Goal: Navigation & Orientation: Find specific page/section

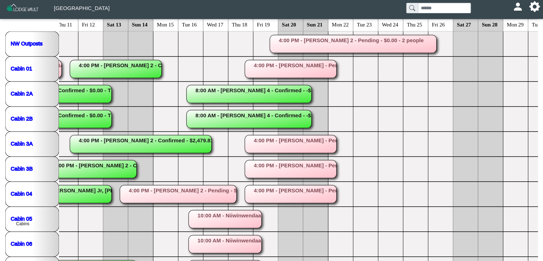
scroll to position [63, 0]
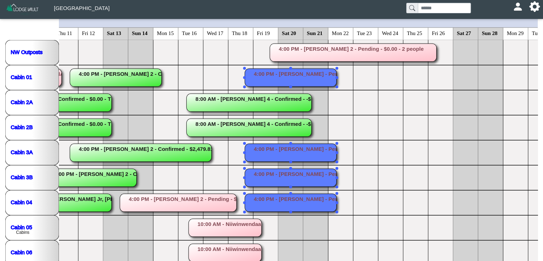
click at [286, 72] on rect at bounding box center [291, 78] width 92 height 18
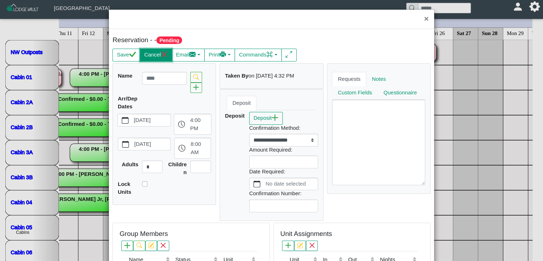
click at [153, 58] on button "Cancel" at bounding box center [156, 55] width 32 height 13
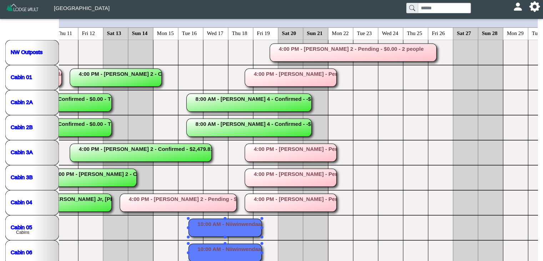
click at [243, 231] on rect at bounding box center [224, 227] width 73 height 18
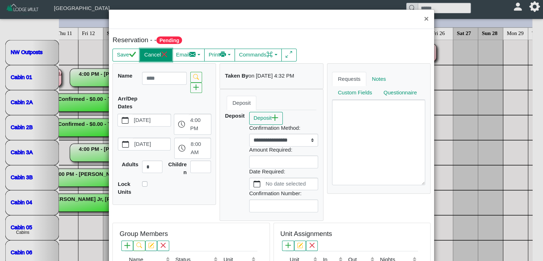
click at [156, 54] on button "Cancel" at bounding box center [156, 55] width 32 height 13
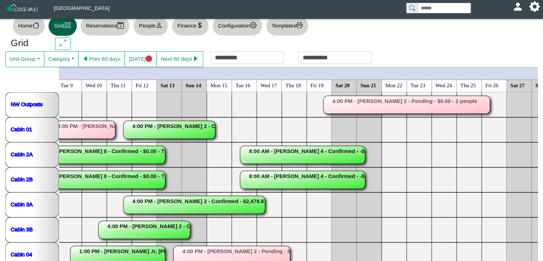
scroll to position [10, 0]
click at [329, 149] on rect at bounding box center [302, 155] width 125 height 18
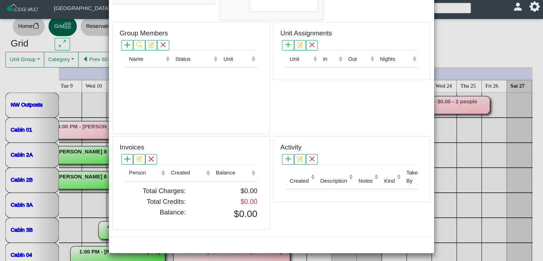
scroll to position [0, 0]
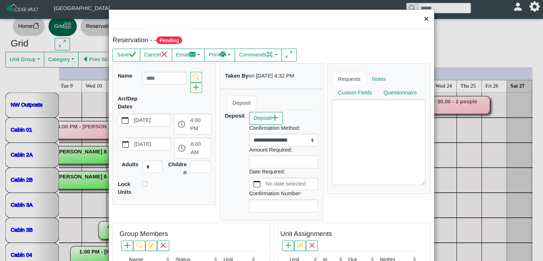
click at [419, 22] on button "×" at bounding box center [426, 19] width 15 height 19
